Goal: Check status: Check status

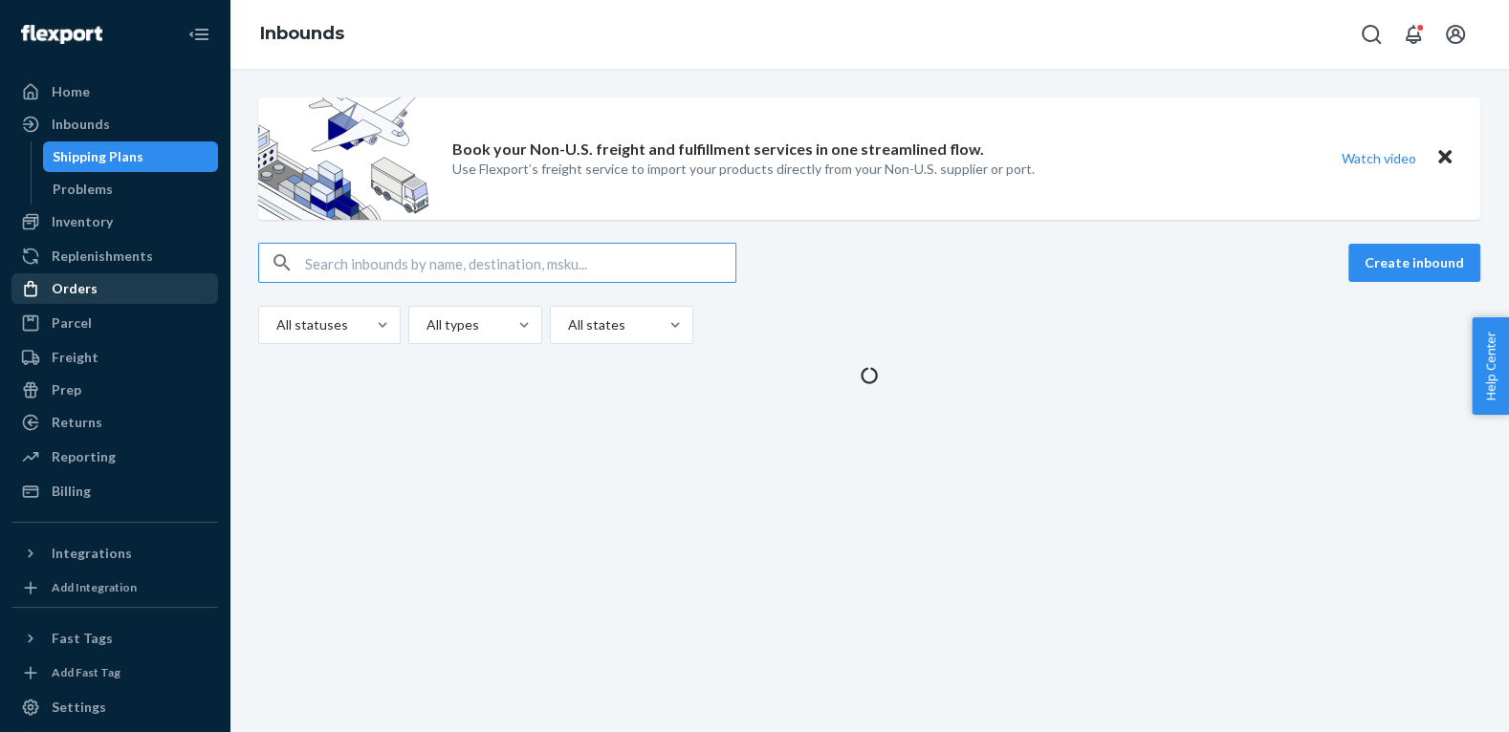
click at [64, 284] on div "Orders" at bounding box center [75, 288] width 46 height 19
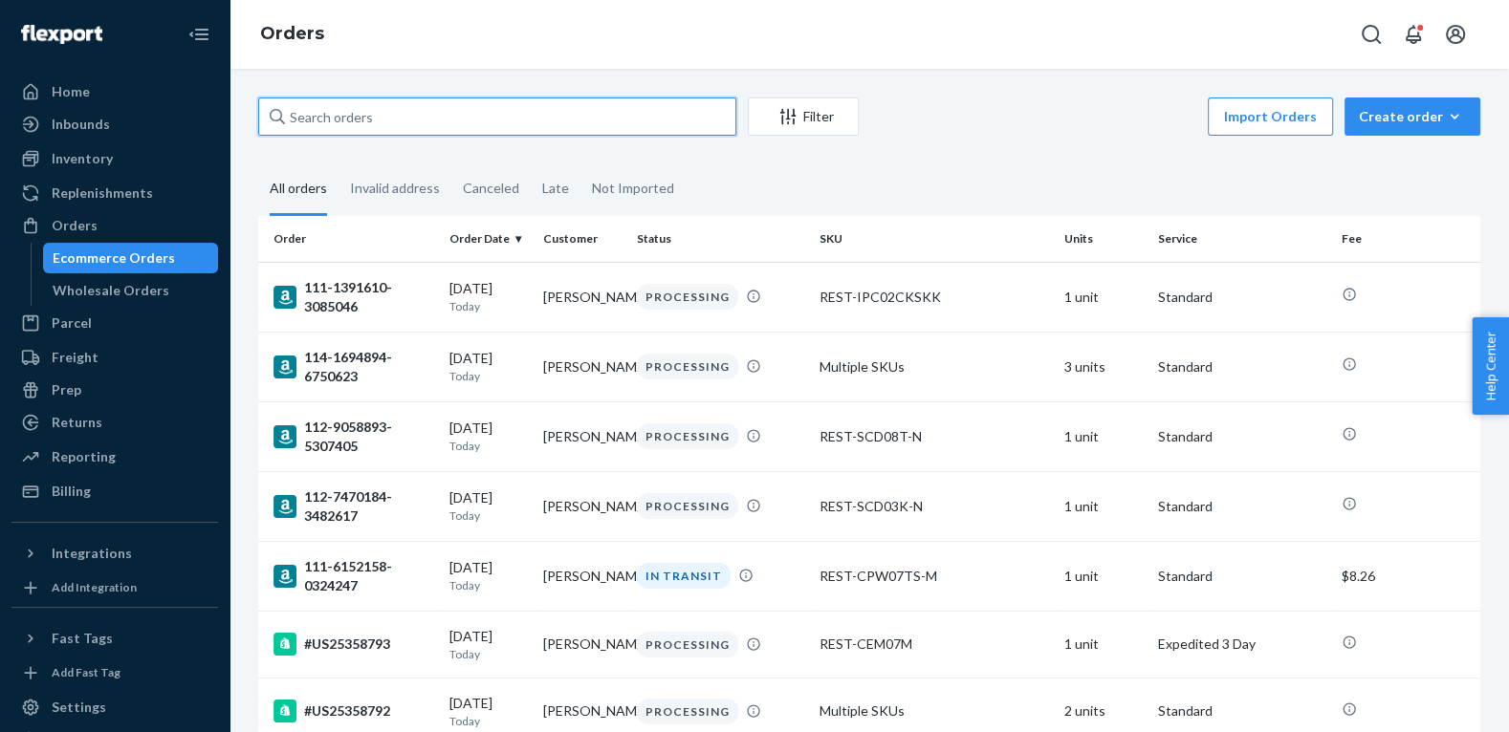
click at [384, 113] on input "text" at bounding box center [497, 117] width 478 height 38
paste input "US25358715"
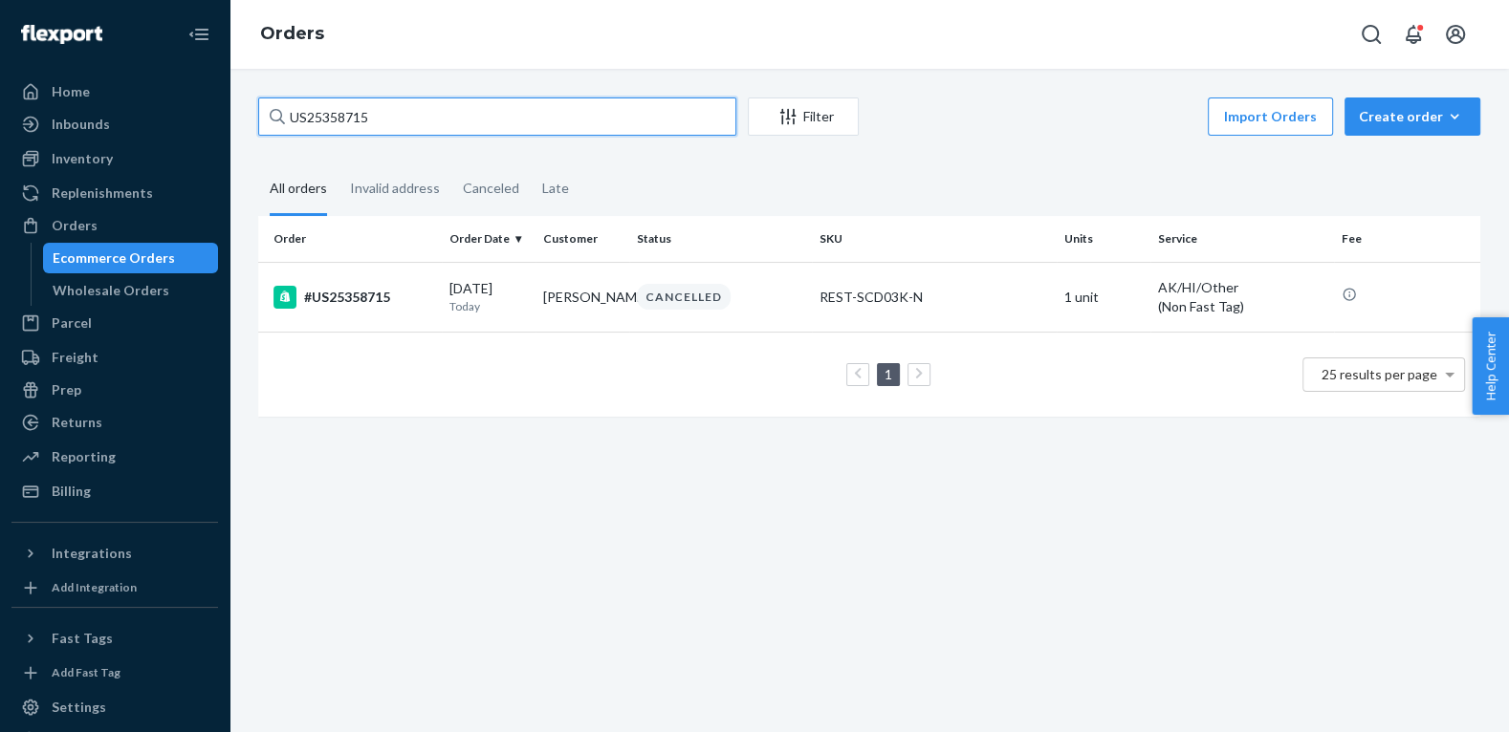
click at [442, 109] on input "US25358715" at bounding box center [497, 117] width 478 height 38
paste input "112-7919590-272980"
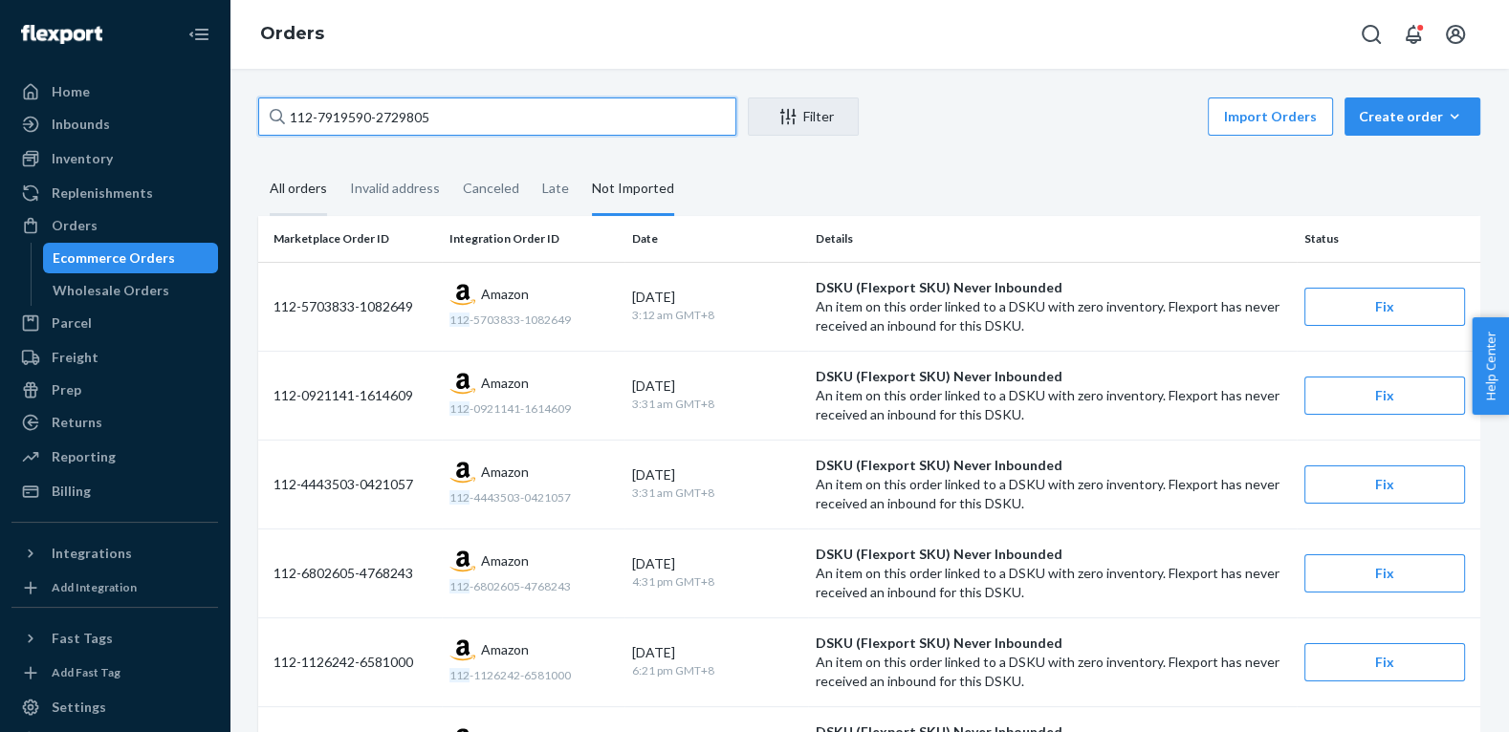
type input "112-7919590-2729805"
click at [295, 179] on div "All orders" at bounding box center [298, 190] width 57 height 53
click at [258, 164] on input "All orders" at bounding box center [258, 164] width 0 height 0
